Goal: Task Accomplishment & Management: Manage account settings

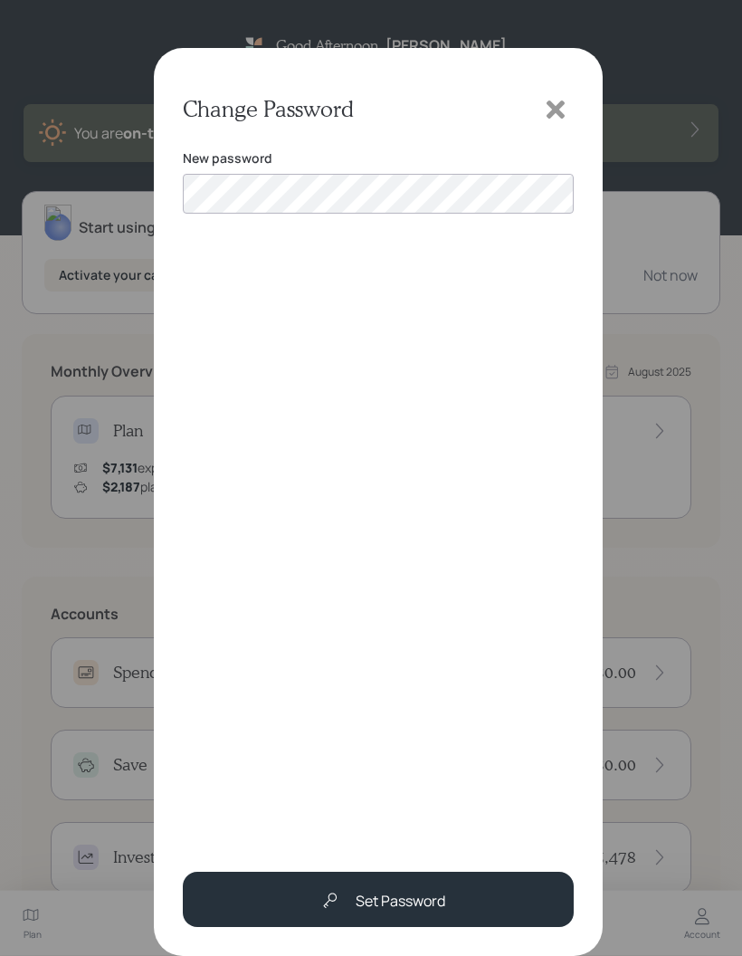
click at [397, 899] on div "Set Password" at bounding box center [401, 901] width 90 height 22
